Goal: Information Seeking & Learning: Learn about a topic

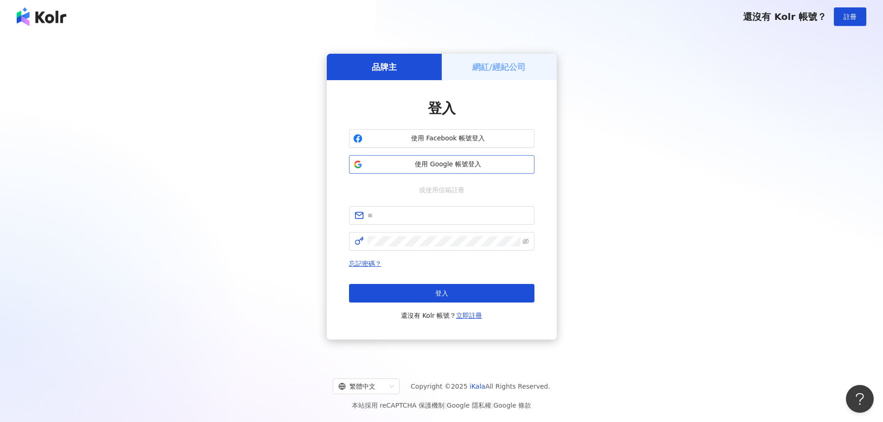
click at [460, 163] on span "使用 Google 帳號登入" at bounding box center [448, 164] width 164 height 9
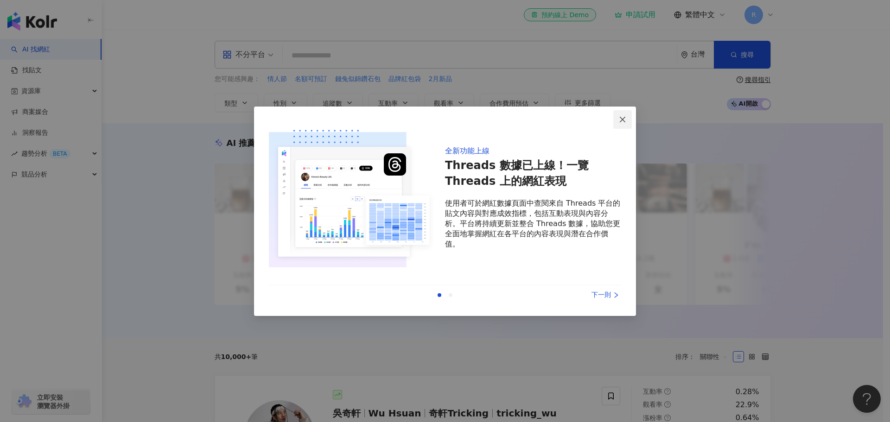
click at [620, 120] on icon "close" at bounding box center [622, 119] width 7 height 7
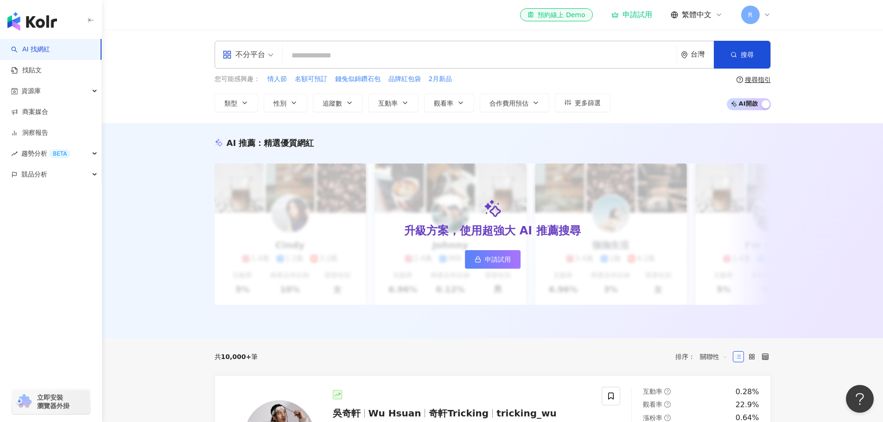
click at [316, 56] on input "search" at bounding box center [480, 56] width 387 height 18
type input "**"
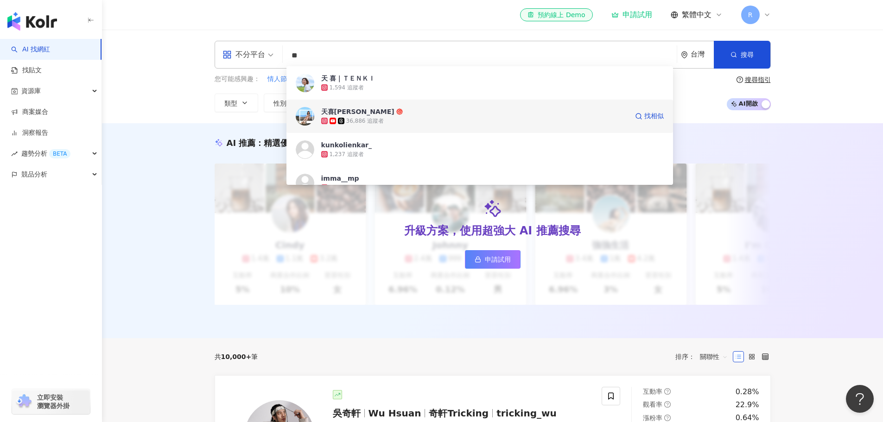
click at [378, 115] on span "天喜萊恩" at bounding box center [474, 111] width 307 height 9
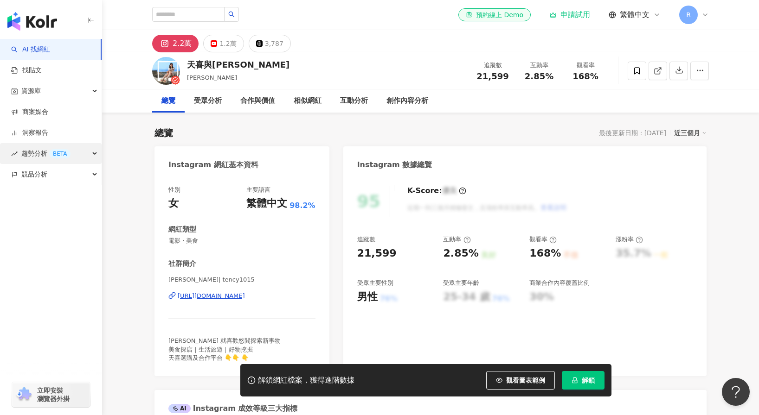
click at [51, 153] on div "BETA" at bounding box center [59, 153] width 21 height 9
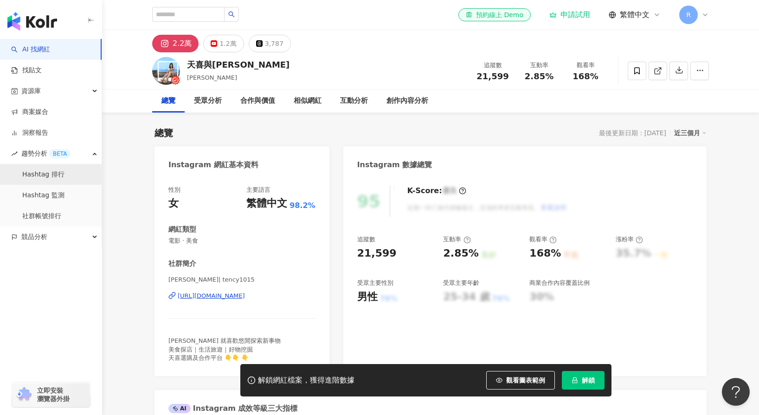
click at [51, 173] on link "Hashtag 排行" at bounding box center [43, 174] width 42 height 9
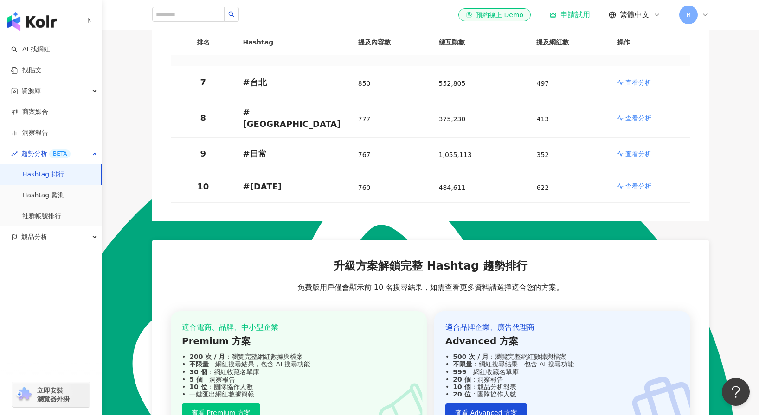
scroll to position [172, 0]
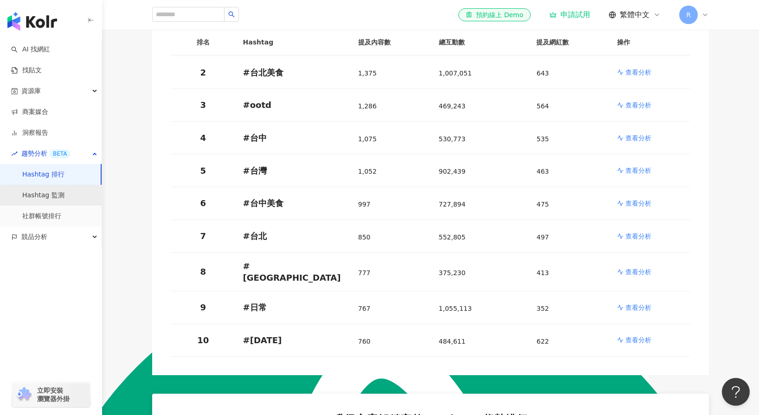
click at [50, 194] on link "Hashtag 監測" at bounding box center [43, 195] width 42 height 9
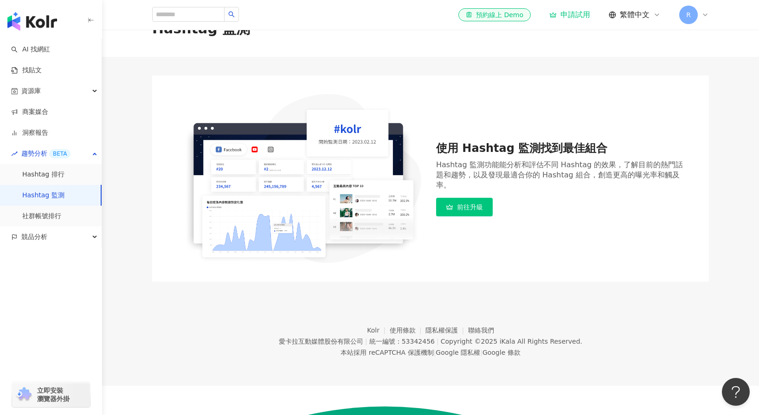
scroll to position [43, 0]
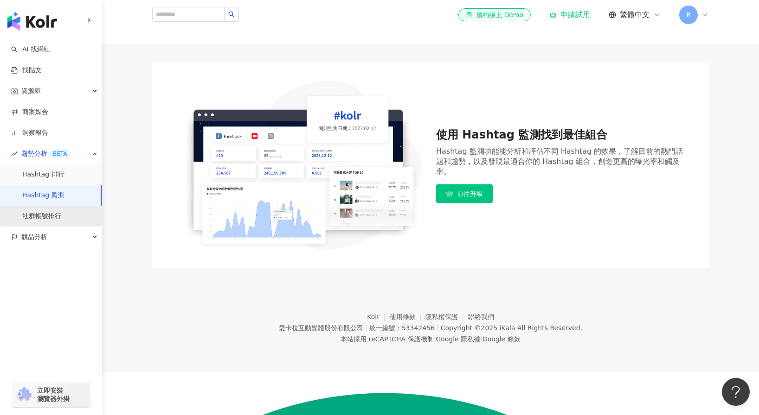
click at [52, 217] on link "社群帳號排行" at bounding box center [41, 216] width 39 height 9
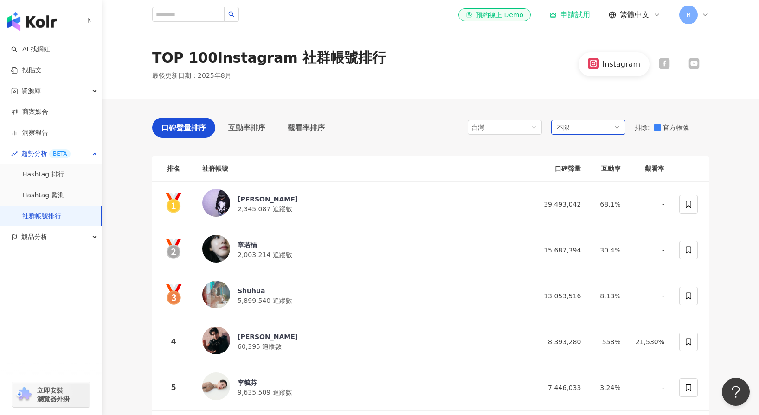
click at [614, 122] on div "不限" at bounding box center [588, 127] width 74 height 15
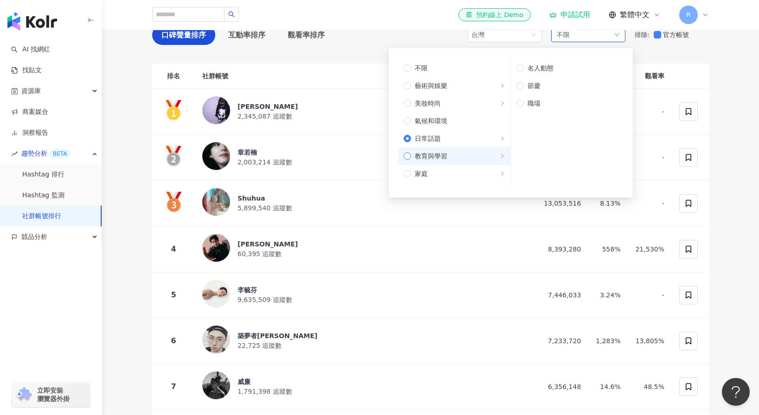
click at [411, 155] on span "教育與學習" at bounding box center [458, 156] width 94 height 10
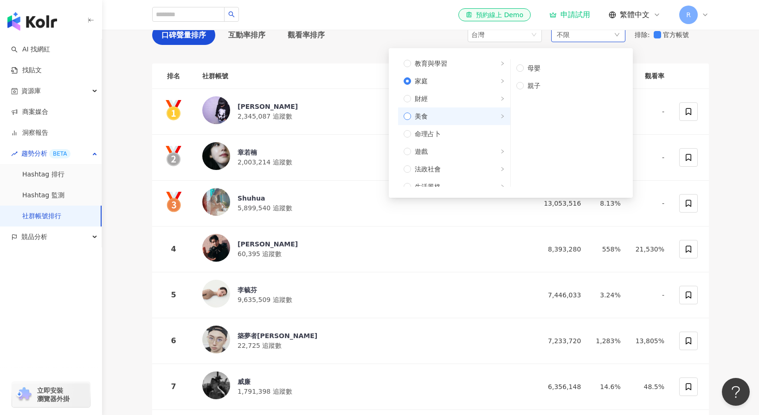
click at [411, 116] on span "美食" at bounding box center [458, 116] width 94 height 10
click at [364, 152] on div "章若楠 2,003,214 追蹤數" at bounding box center [363, 157] width 323 height 31
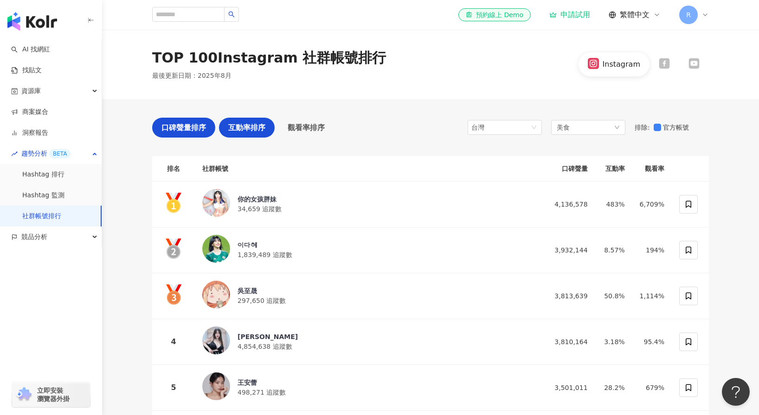
click at [251, 127] on span "互動率排序" at bounding box center [246, 128] width 37 height 12
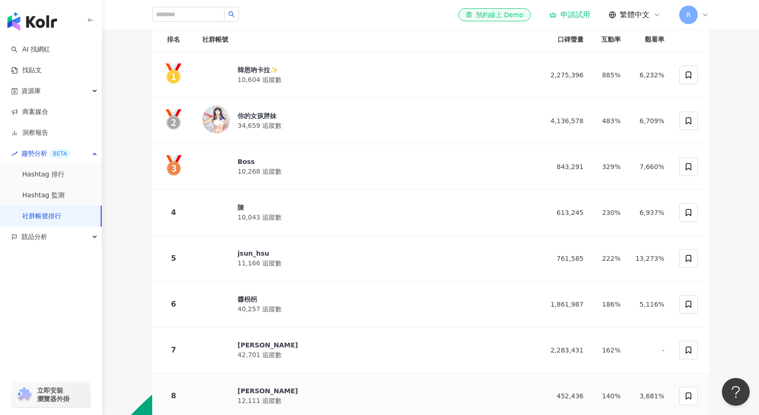
scroll to position [110, 0]
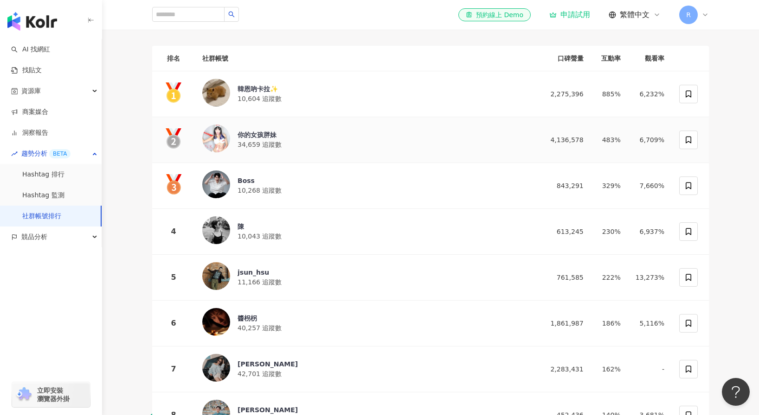
click at [221, 135] on img at bounding box center [216, 139] width 28 height 28
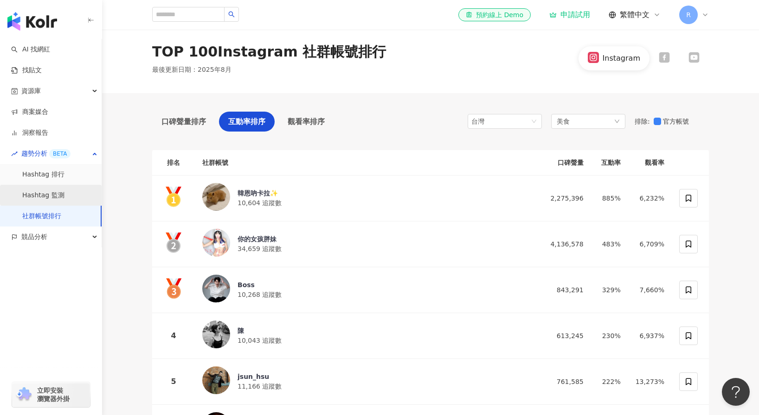
scroll to position [0, 0]
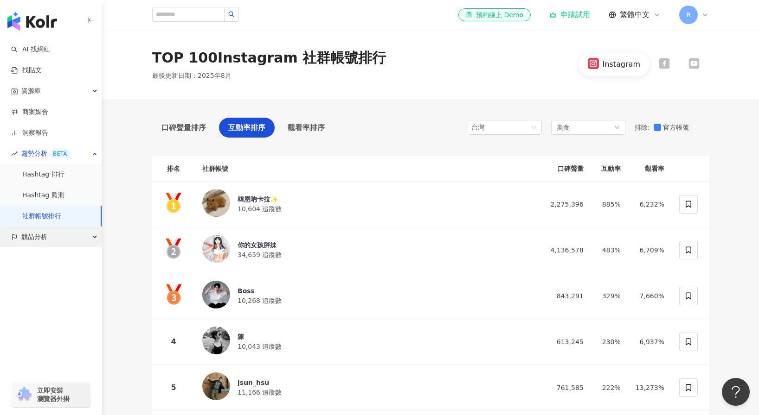
click at [76, 233] on div "競品分析" at bounding box center [51, 237] width 102 height 21
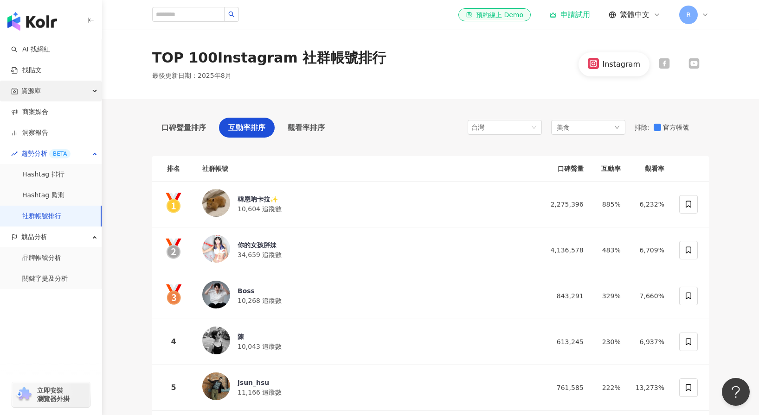
click at [31, 91] on span "資源庫" at bounding box center [30, 91] width 19 height 21
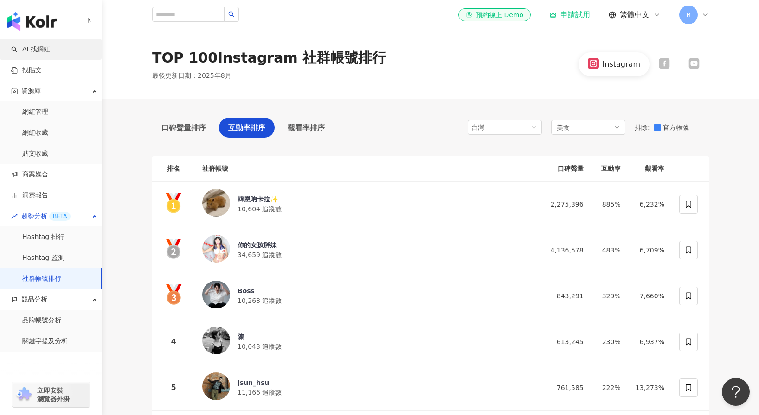
click at [48, 50] on link "AI 找網紅" at bounding box center [30, 49] width 39 height 9
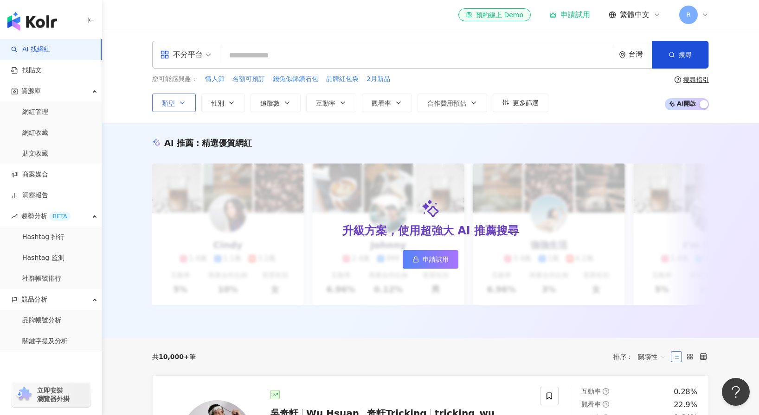
click at [183, 101] on icon "button" at bounding box center [182, 102] width 7 height 7
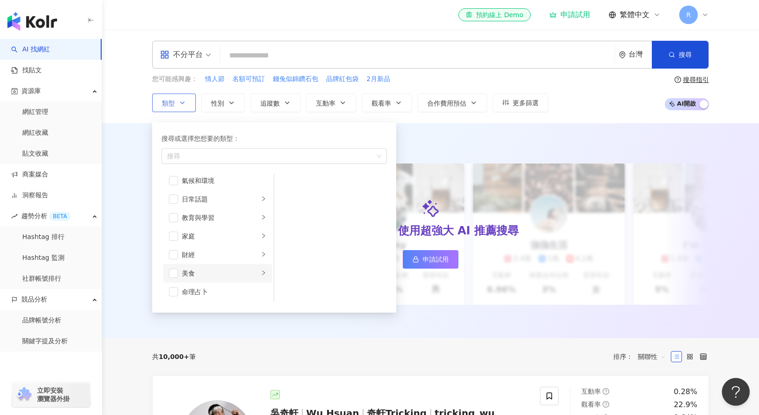
scroll to position [93, 0]
click at [175, 224] on span "button" at bounding box center [173, 222] width 9 height 9
click at [261, 220] on icon "right" at bounding box center [264, 222] width 6 height 6
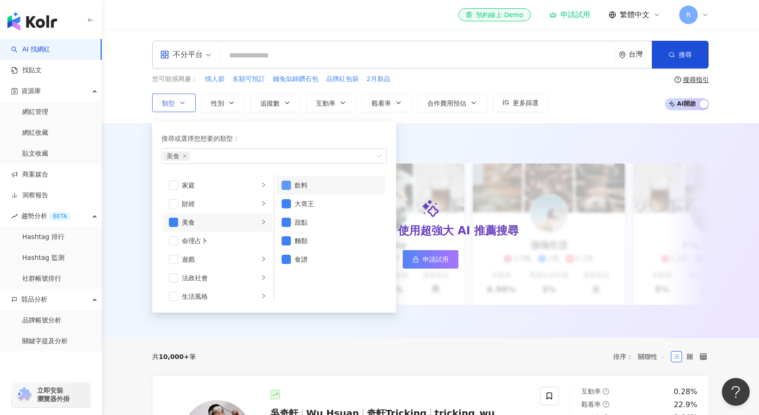
click at [285, 185] on span "button" at bounding box center [285, 185] width 9 height 9
click at [285, 203] on span "button" at bounding box center [285, 203] width 9 height 9
click at [285, 224] on span "button" at bounding box center [285, 222] width 9 height 9
click at [287, 241] on span "button" at bounding box center [285, 240] width 9 height 9
click at [286, 260] on span "button" at bounding box center [285, 259] width 9 height 9
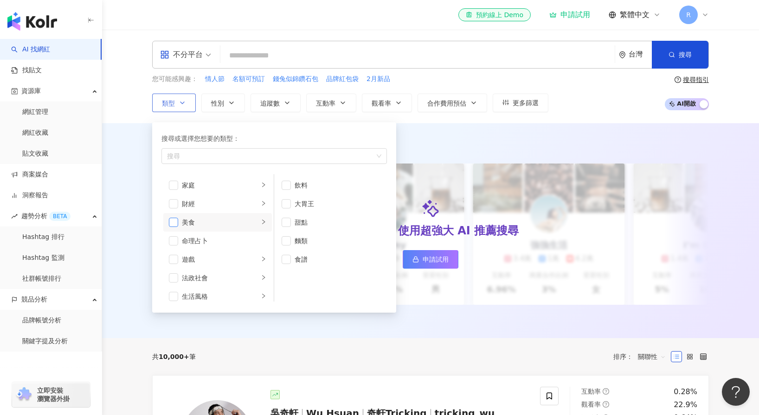
click at [174, 223] on span "button" at bounding box center [173, 222] width 9 height 9
click at [179, 207] on li "生活風格" at bounding box center [217, 204] width 109 height 19
click at [175, 206] on span "button" at bounding box center [173, 203] width 9 height 9
click at [174, 207] on span "button" at bounding box center [173, 203] width 9 height 9
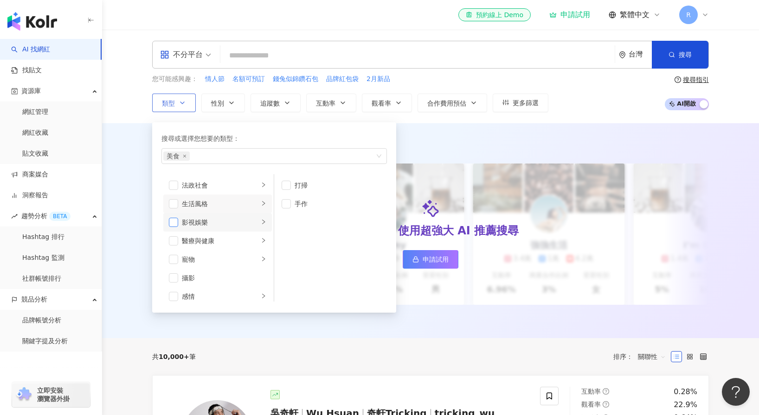
click at [173, 223] on span "button" at bounding box center [173, 222] width 9 height 9
click at [174, 224] on span "button" at bounding box center [173, 222] width 9 height 9
click at [175, 224] on span "button" at bounding box center [173, 222] width 9 height 9
click at [175, 223] on span "button" at bounding box center [173, 222] width 9 height 9
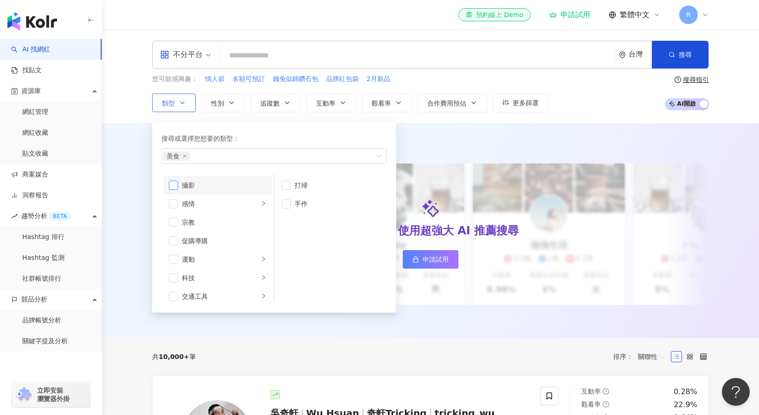
click at [175, 187] on span "button" at bounding box center [173, 185] width 9 height 9
click at [172, 277] on li "旅遊" at bounding box center [217, 272] width 109 height 19
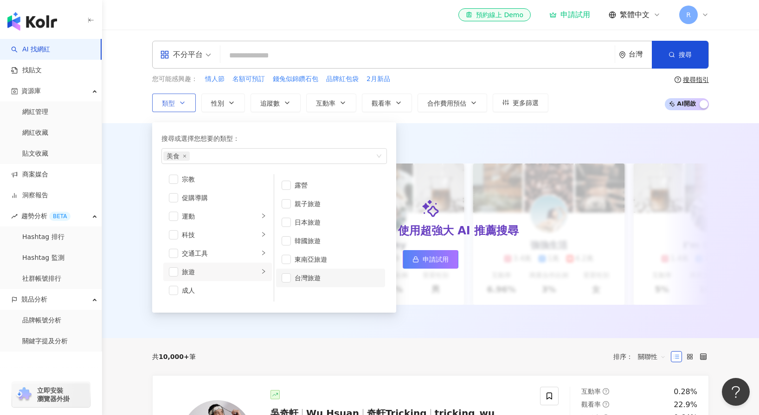
click at [291, 280] on li "台灣旅遊" at bounding box center [330, 278] width 109 height 19
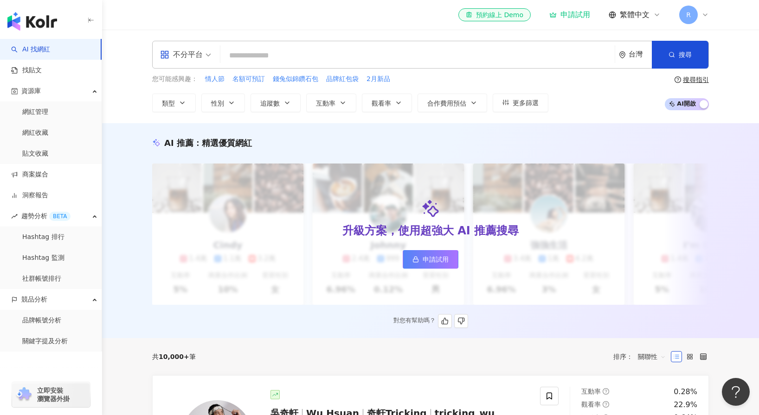
drag, startPoint x: 136, startPoint y: 185, endPoint x: 143, endPoint y: 181, distance: 8.7
click at [136, 186] on div "AI 推薦 ： 精選優質網紅 升級方案，使用超強大 AI 推薦搜尋 申請試用 Cindy 1.4萬 1.1萬 3.2萬 互動率 5% 商業合作比例 10% 受…" at bounding box center [431, 232] width 594 height 191
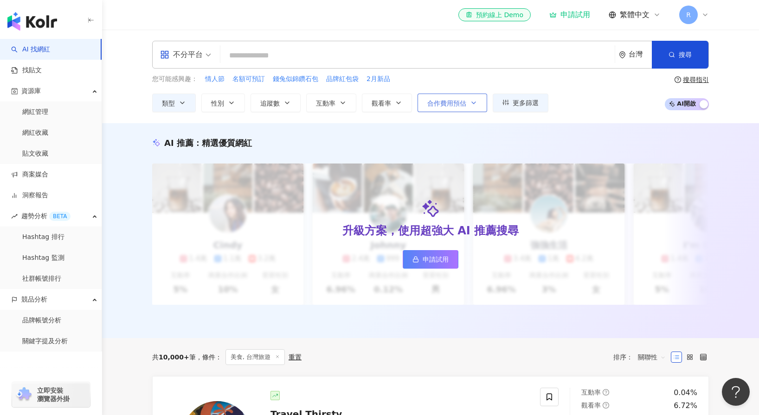
click at [475, 100] on icon "button" at bounding box center [473, 102] width 7 height 7
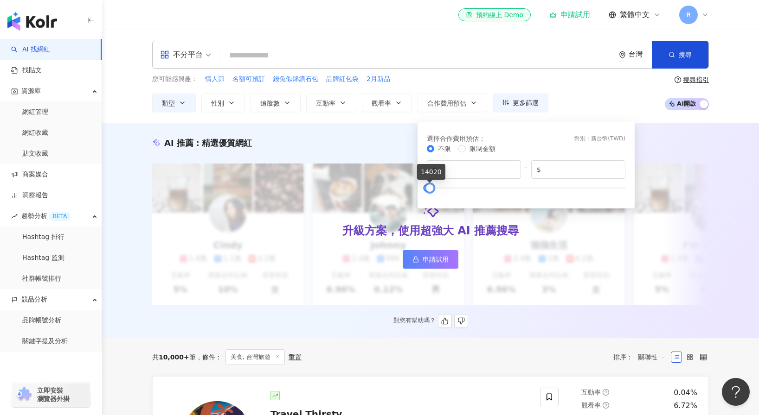
type input "*"
drag, startPoint x: 625, startPoint y: 188, endPoint x: 416, endPoint y: 189, distance: 208.7
type textarea "**********"
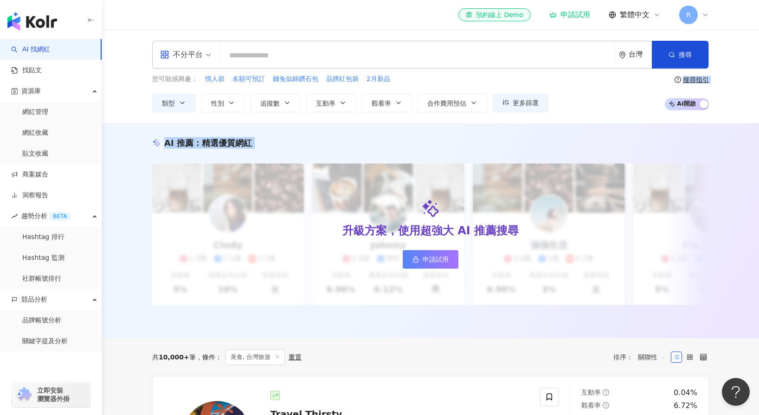
click at [331, 135] on div "AI 推薦 ： 精選優質網紅 升級方案，使用超強大 AI 推薦搜尋 申請試用 Cindy 1.4萬 1.1萬 3.2萬 互動率 5% 商業合作比例 10% 受…" at bounding box center [430, 230] width 657 height 215
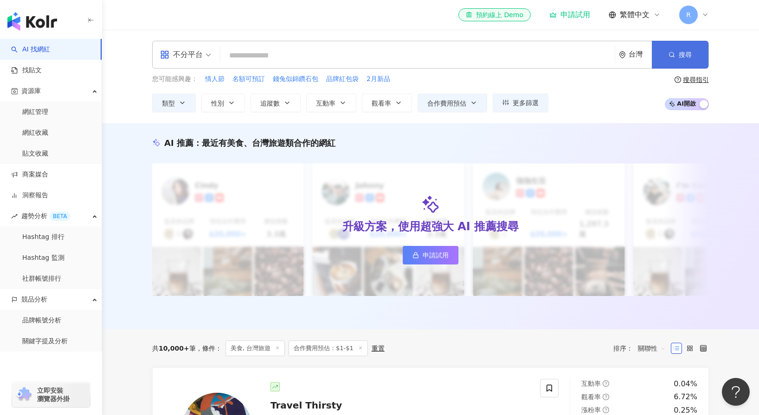
click at [677, 57] on button "搜尋" at bounding box center [679, 55] width 57 height 28
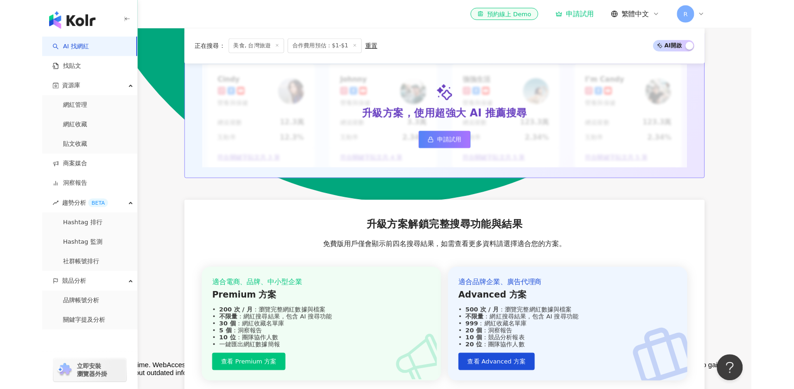
scroll to position [927, 0]
